Goal: Check status

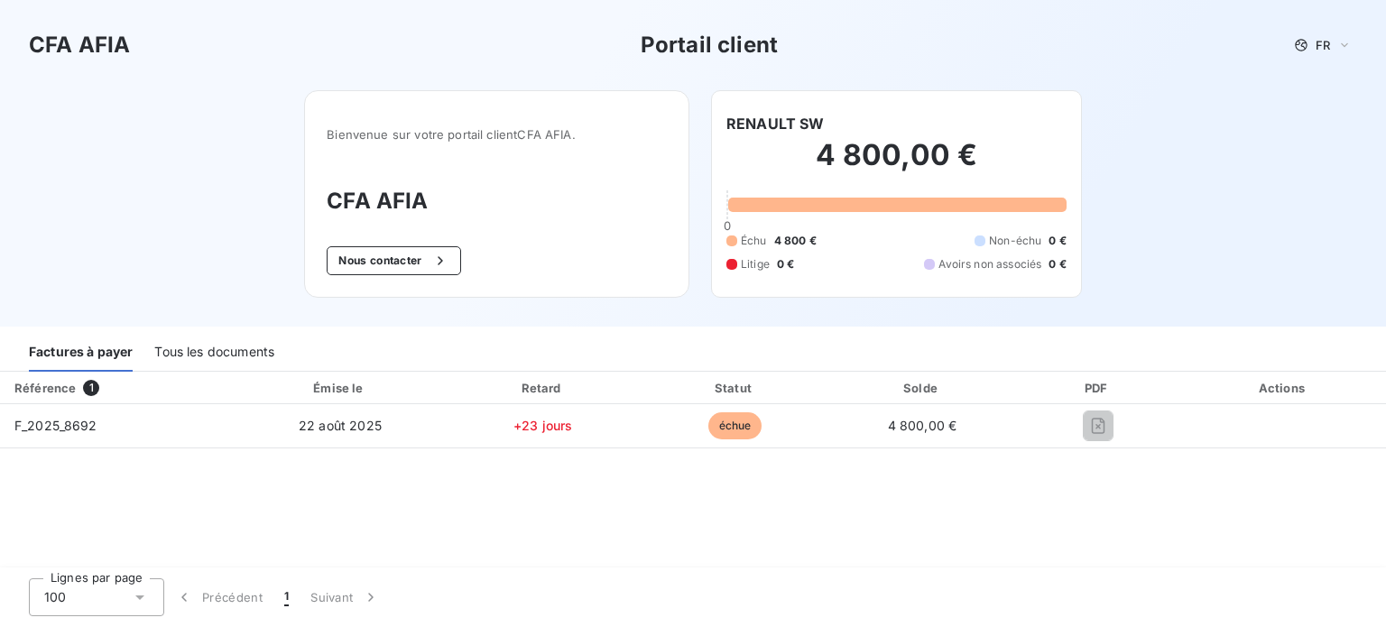
click at [438, 496] on div "Référence 1 Émise le Retard Statut Solde PDF Actions F_2025_8692 22 août 2025 +…" at bounding box center [693, 471] width 1386 height 198
